Goal: Entertainment & Leisure: Consume media (video, audio)

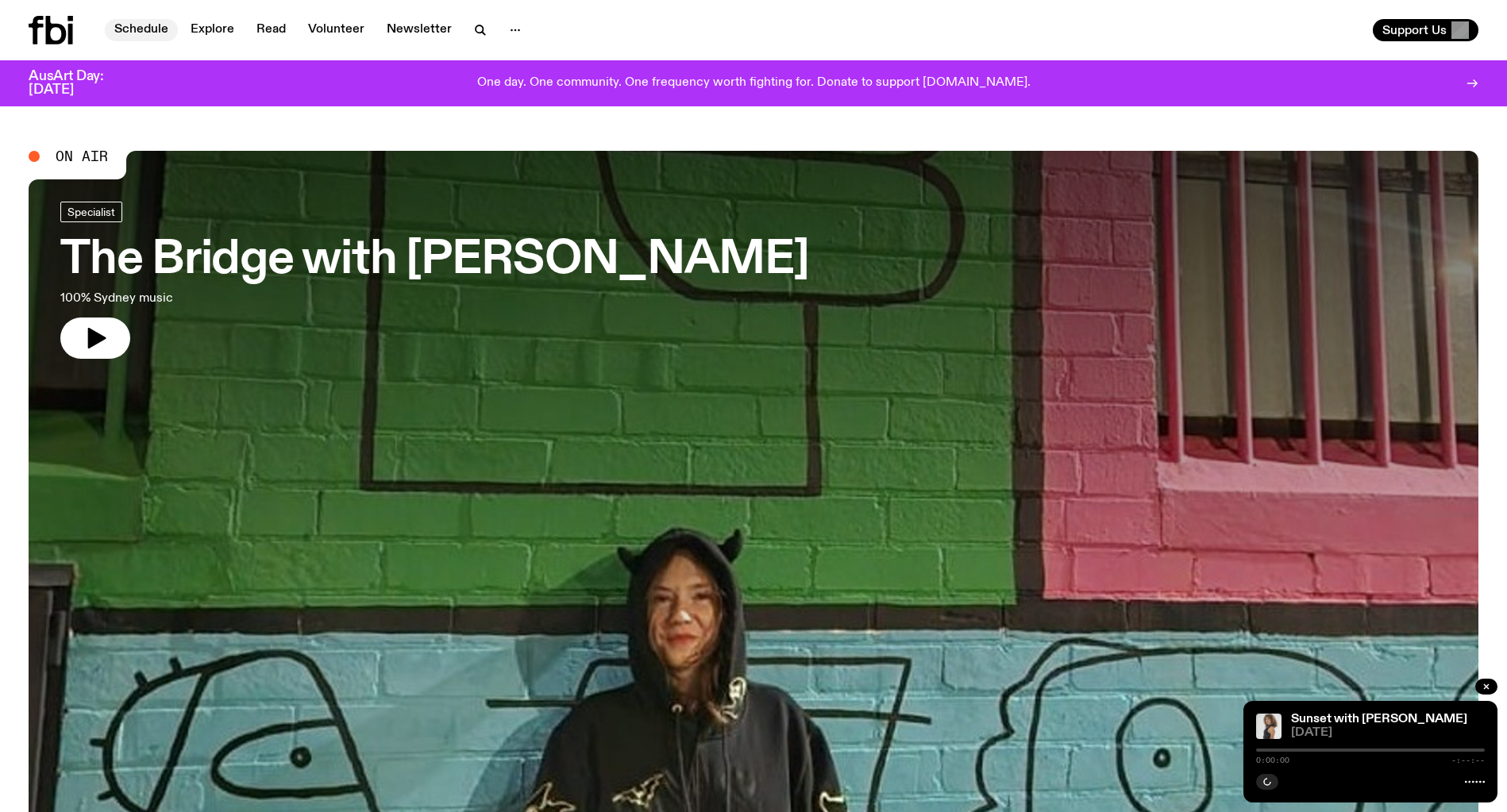
click at [126, 29] on link "Schedule" at bounding box center [141, 29] width 73 height 22
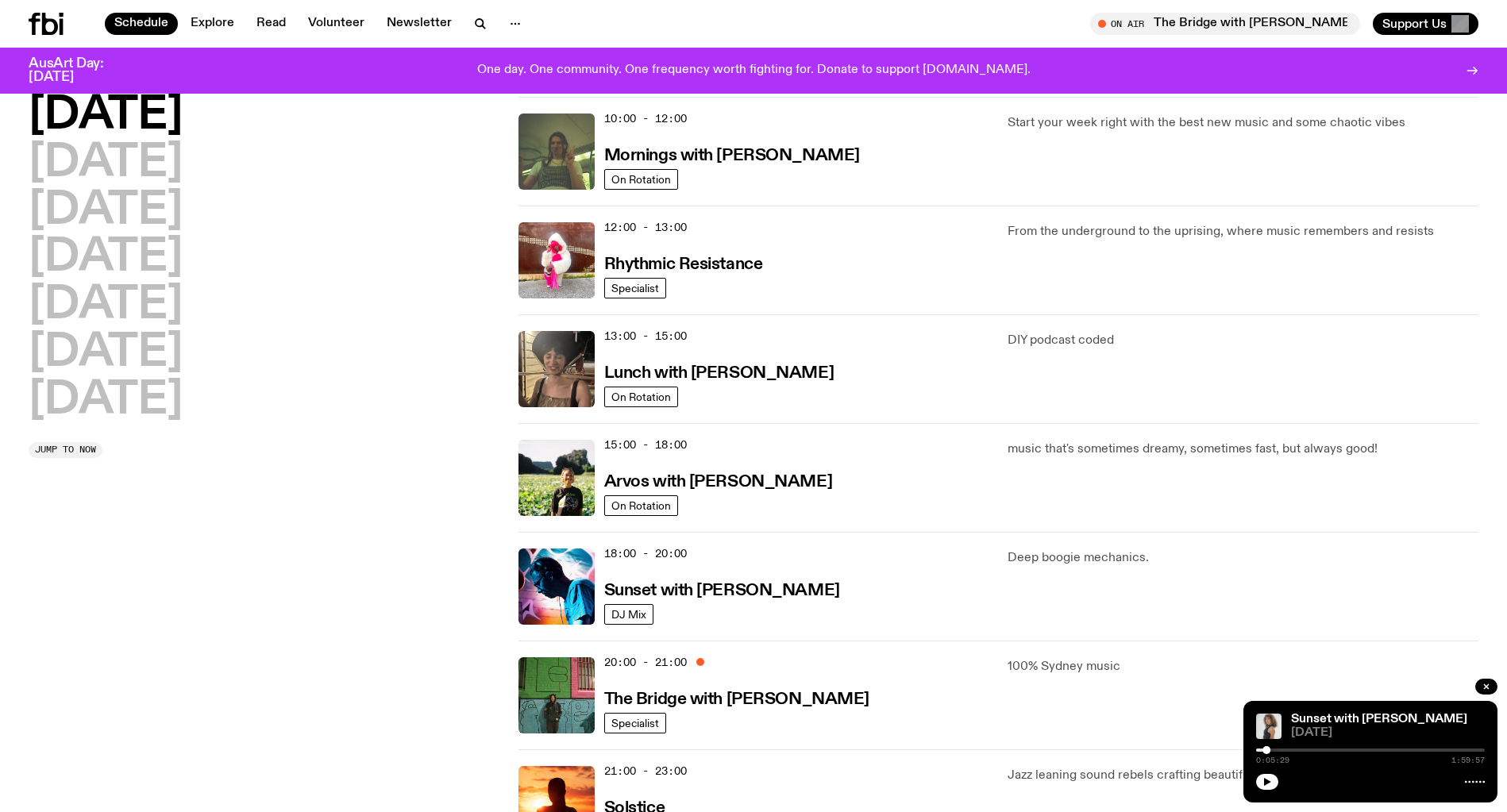
scroll to position [274, 0]
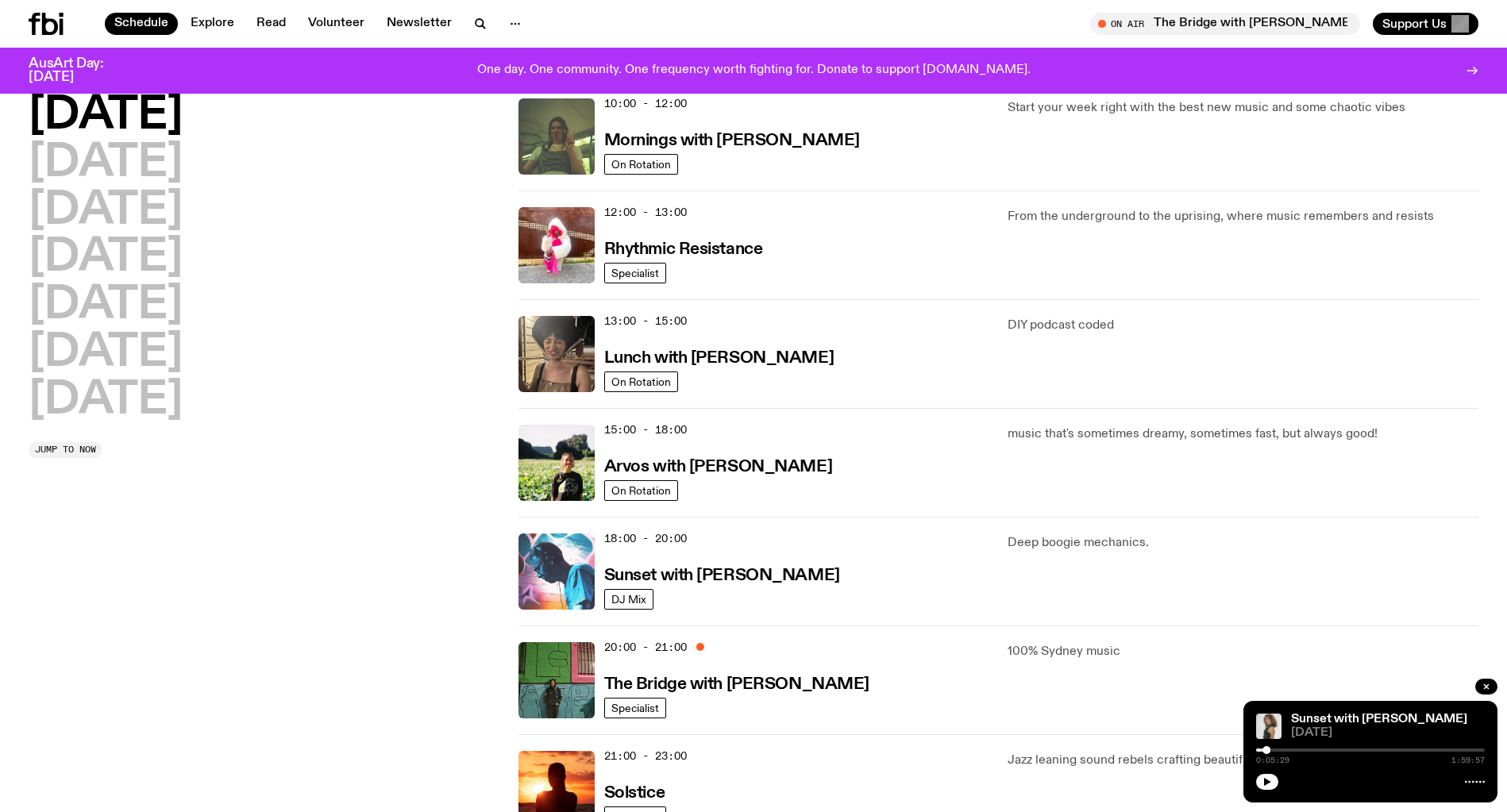
click at [568, 574] on img at bounding box center [557, 572] width 77 height 77
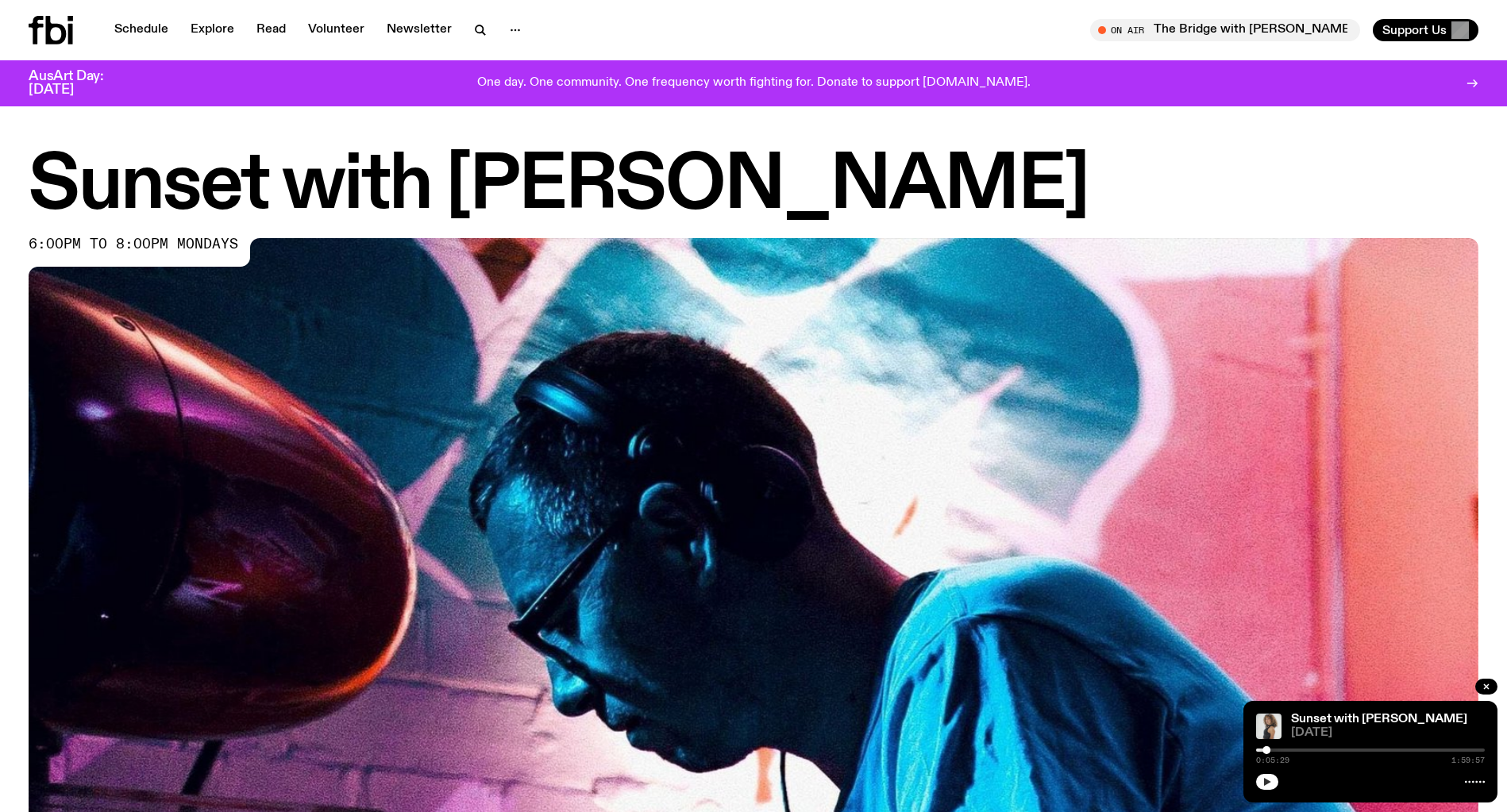
click at [1269, 783] on icon "button" at bounding box center [1268, 782] width 8 height 8
click at [1487, 687] on icon "button" at bounding box center [1486, 686] width 5 height 5
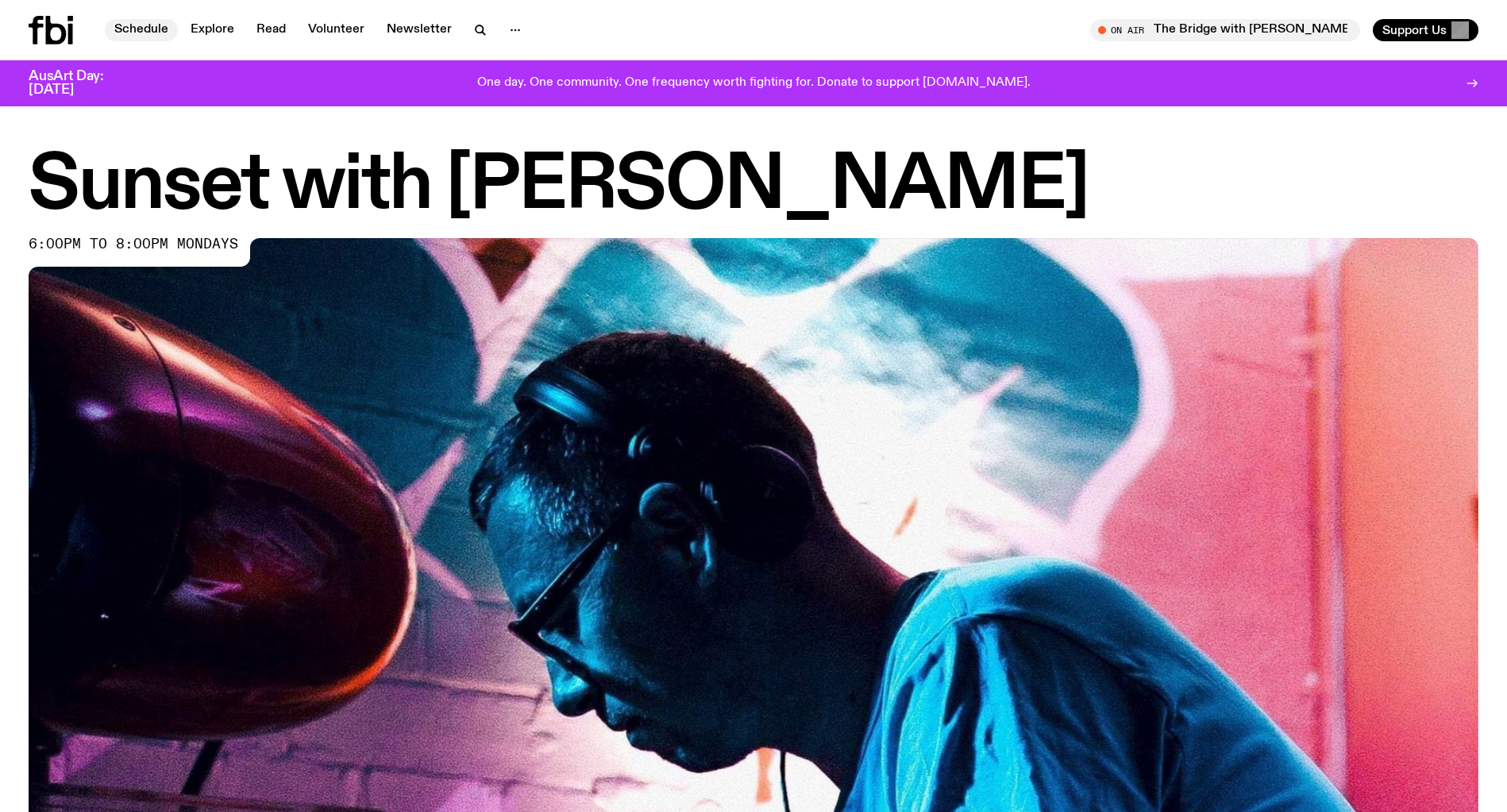
click at [145, 32] on link "Schedule" at bounding box center [141, 29] width 73 height 22
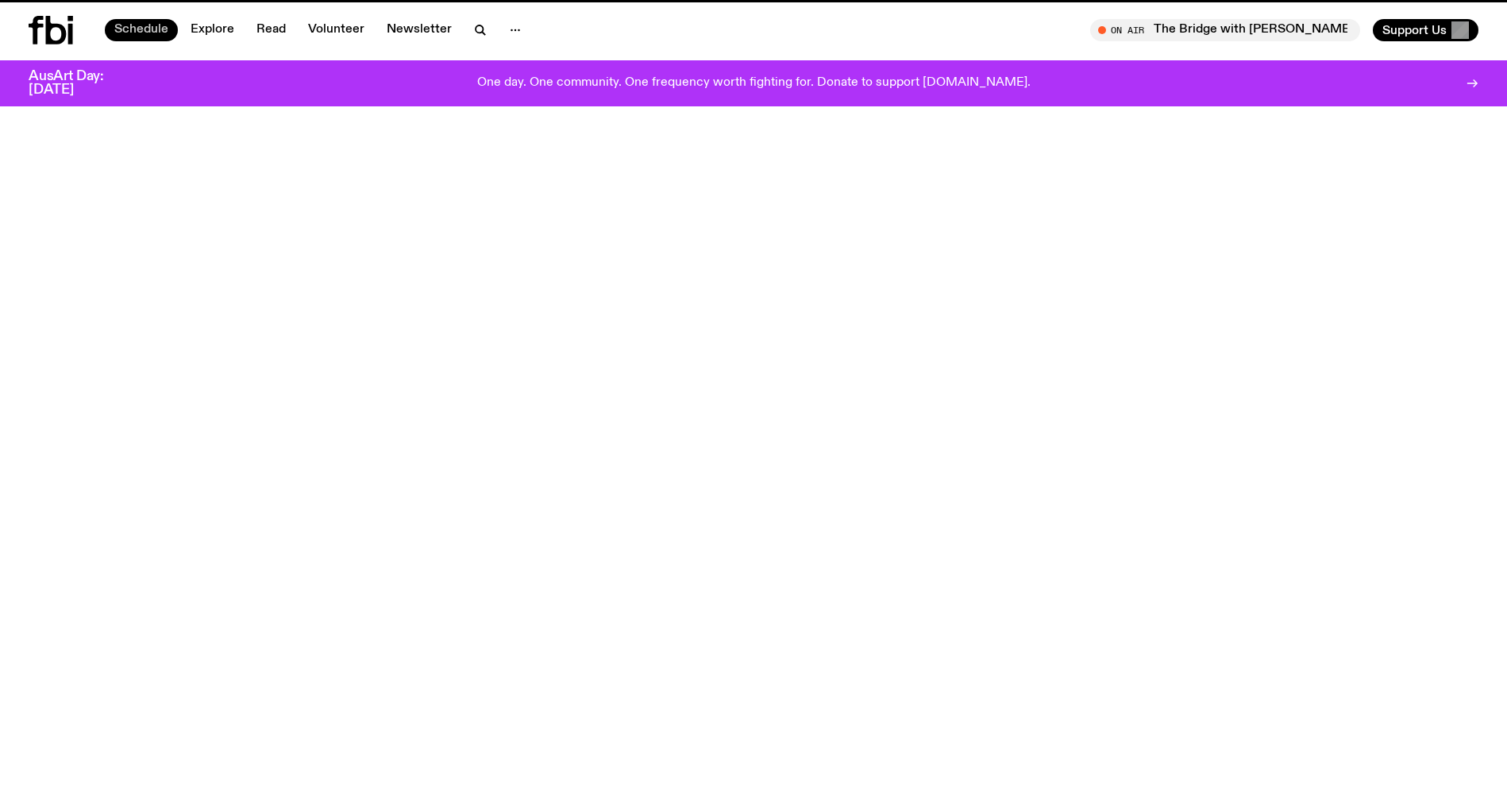
click at [141, 34] on link "Schedule" at bounding box center [141, 29] width 73 height 22
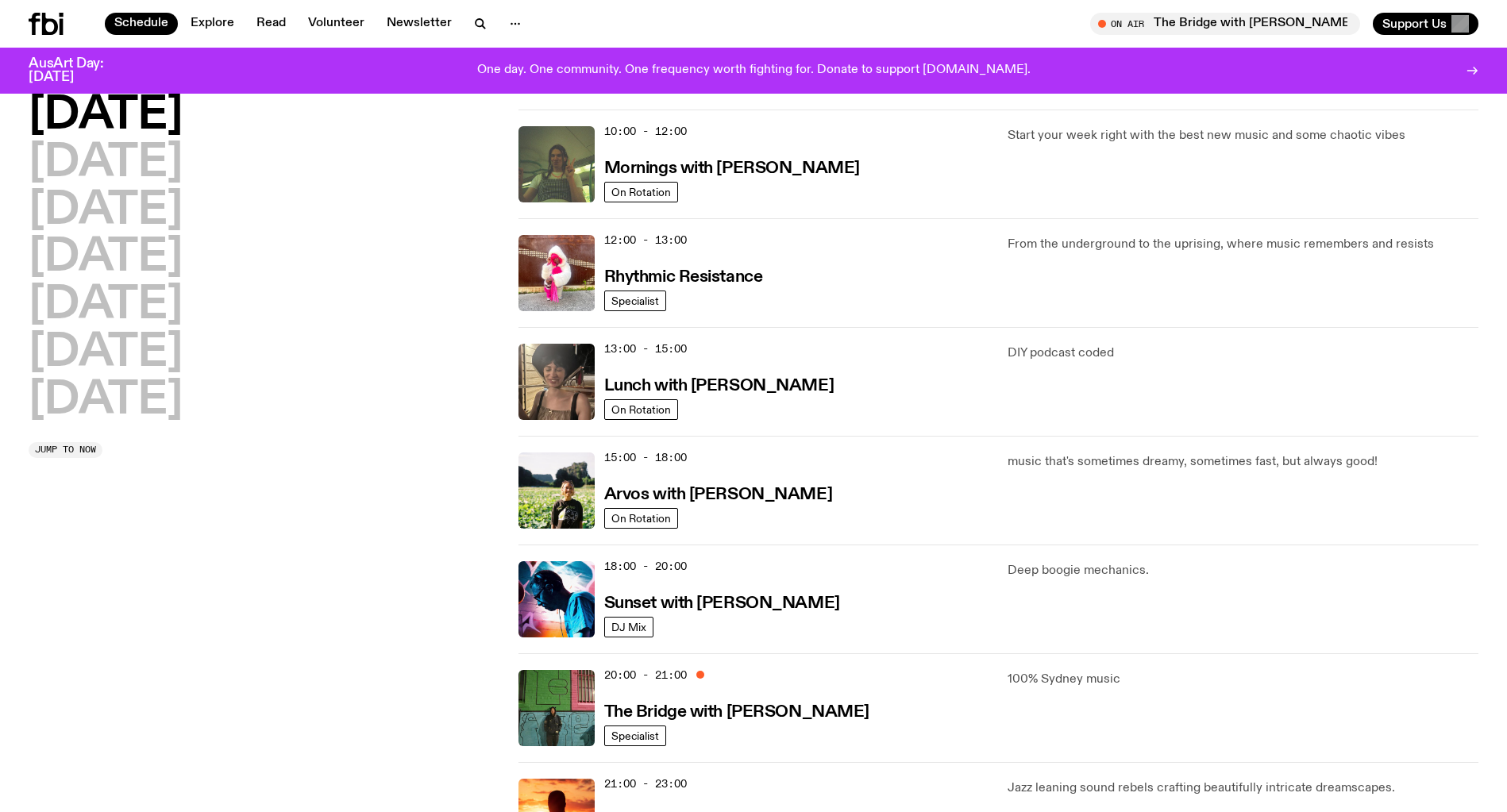
scroll to position [259, 0]
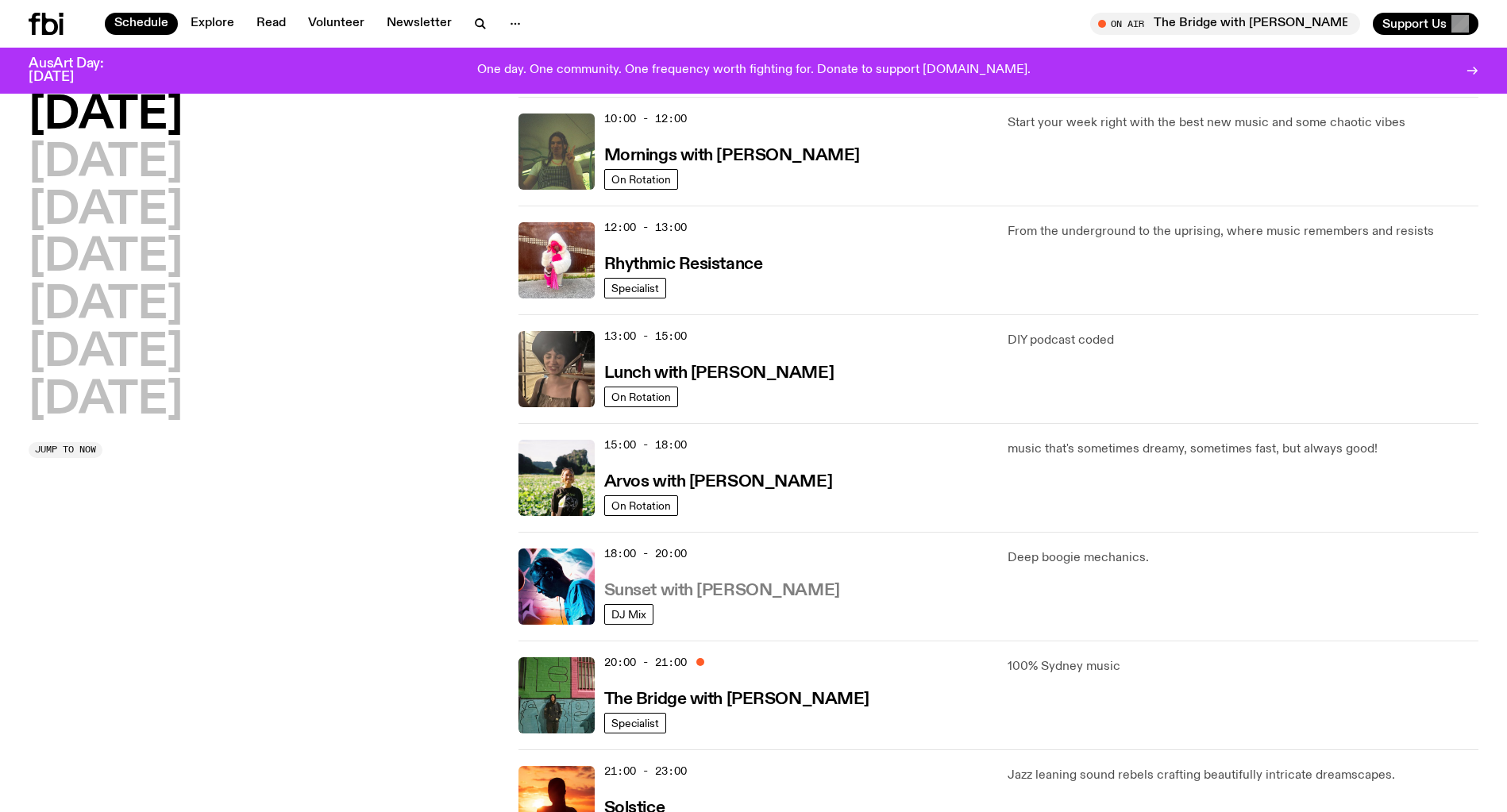
click at [779, 584] on h3 "Sunset with [PERSON_NAME]" at bounding box center [722, 591] width 236 height 17
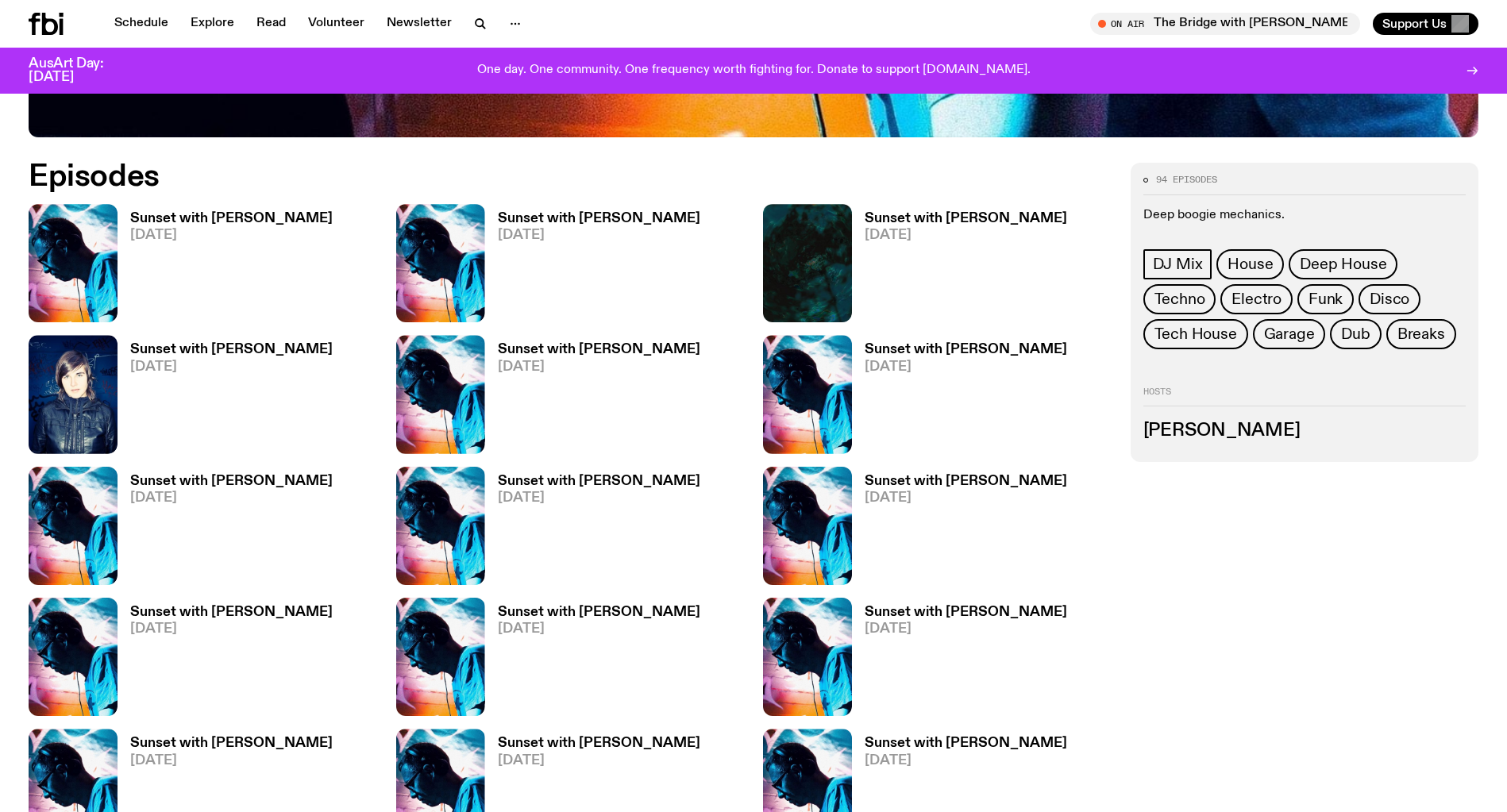
scroll to position [908, 0]
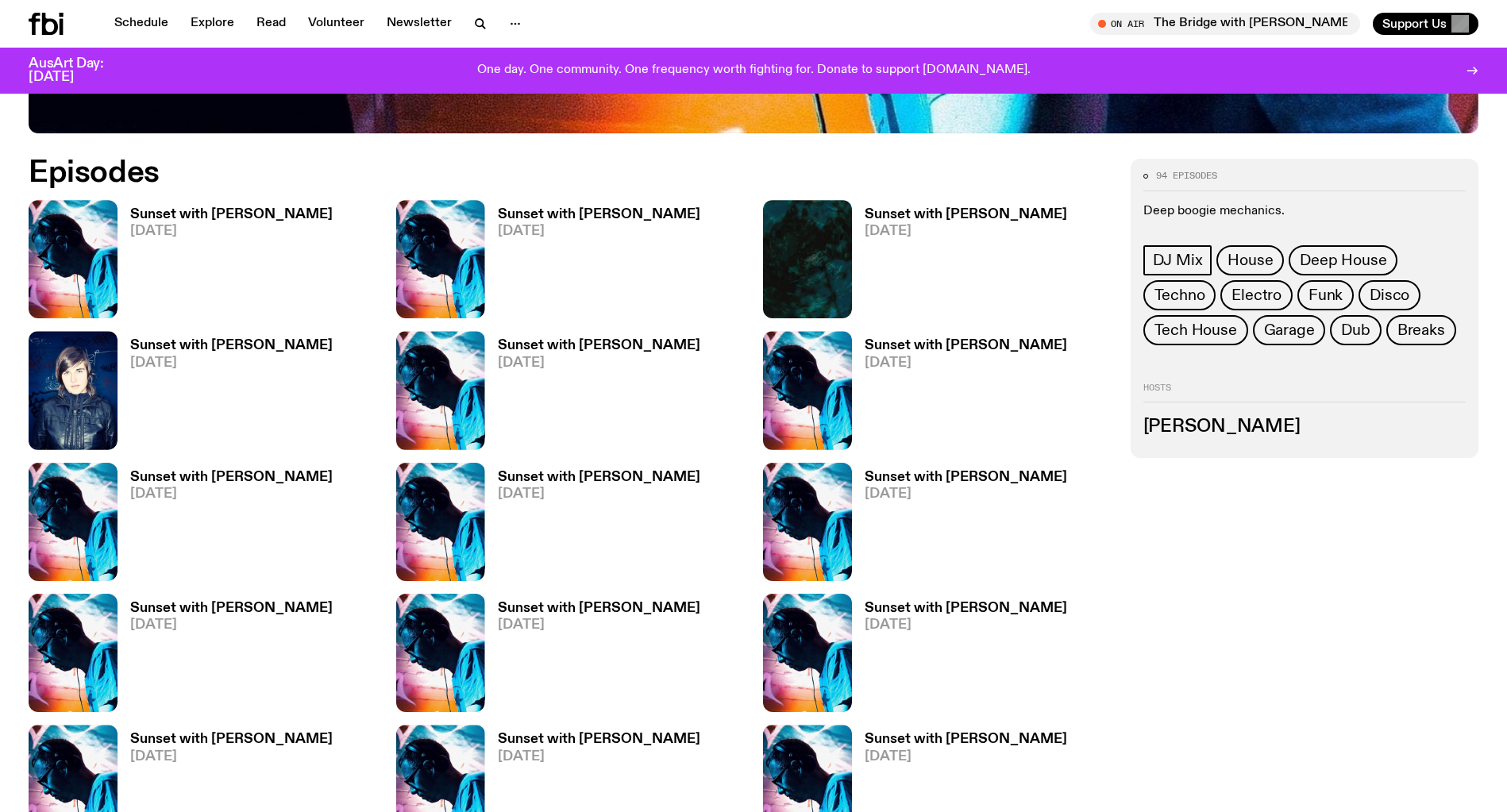
click at [185, 357] on span "[DATE]" at bounding box center [232, 363] width 203 height 13
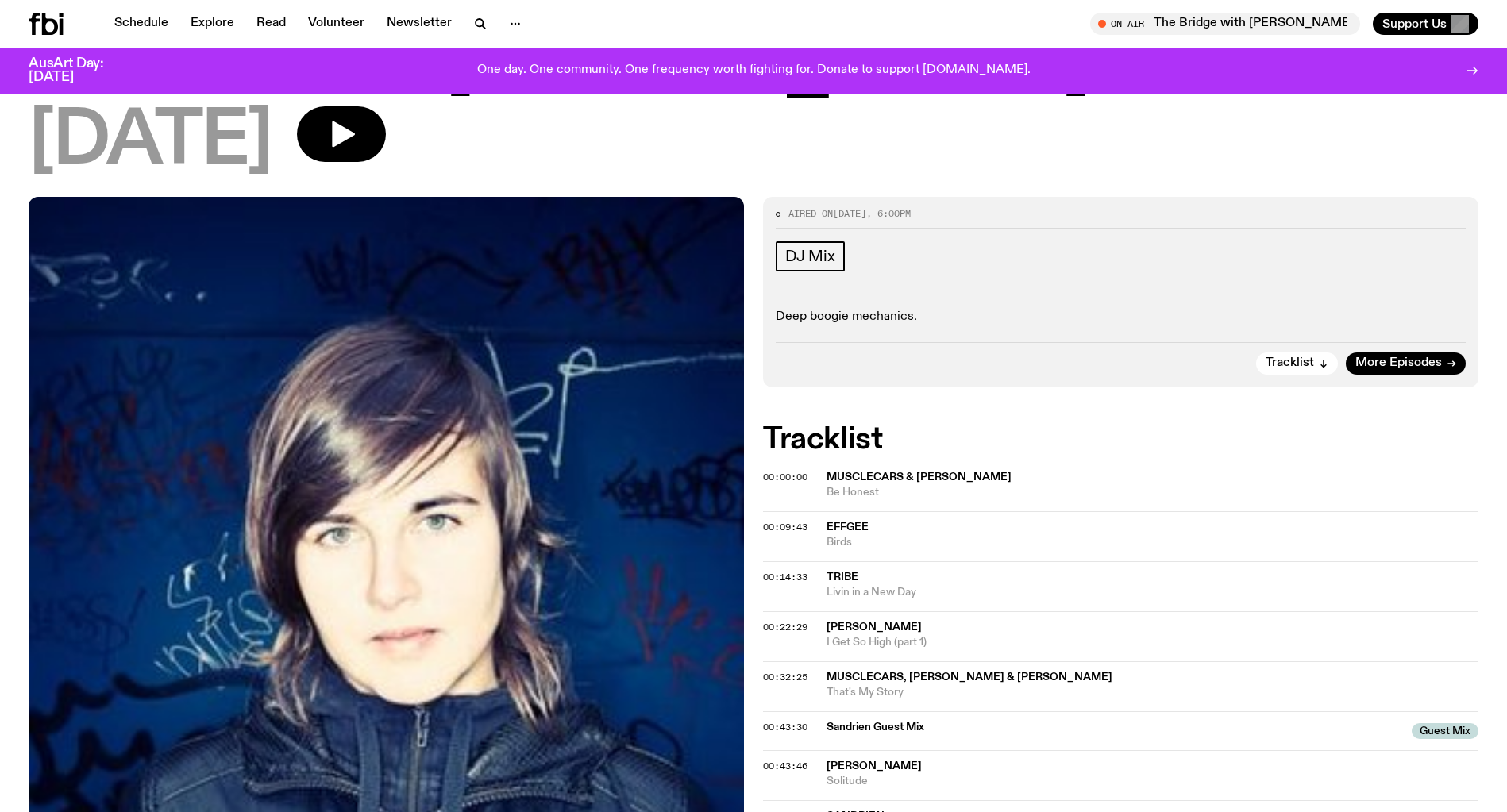
scroll to position [117, 0]
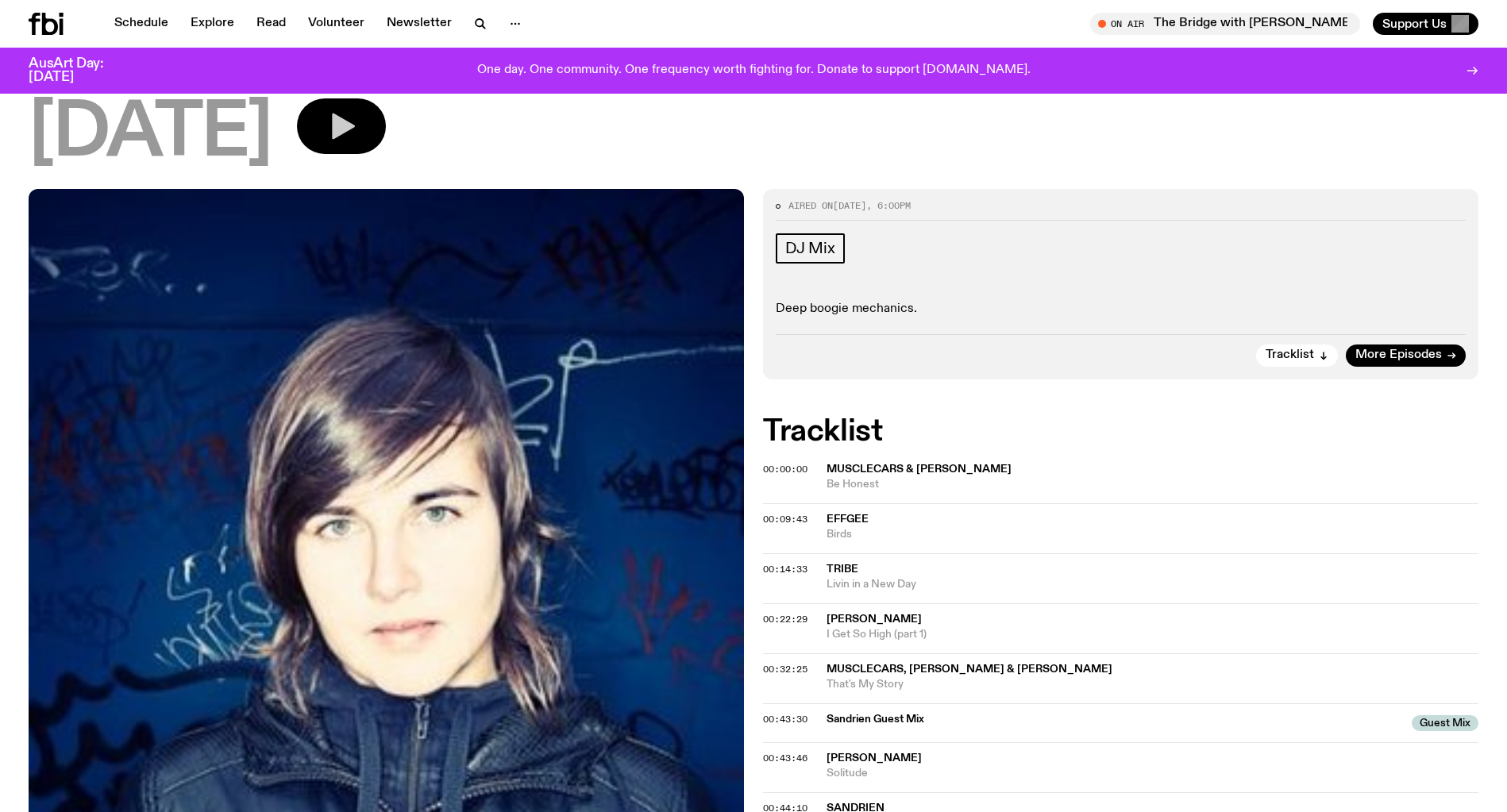
click at [358, 126] on icon "button" at bounding box center [342, 127] width 32 height 32
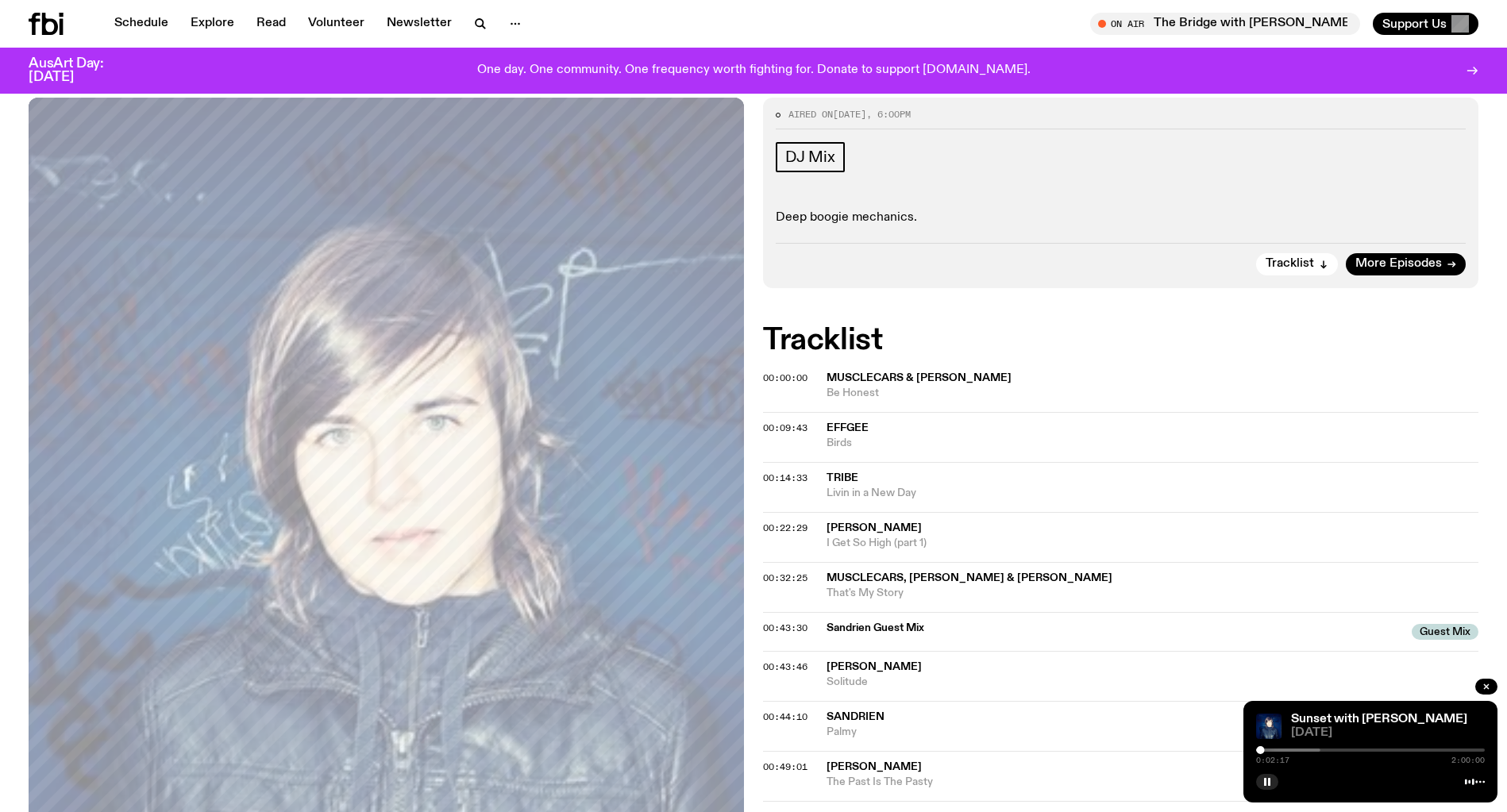
scroll to position [215, 0]
